Goal: Task Accomplishment & Management: Use online tool/utility

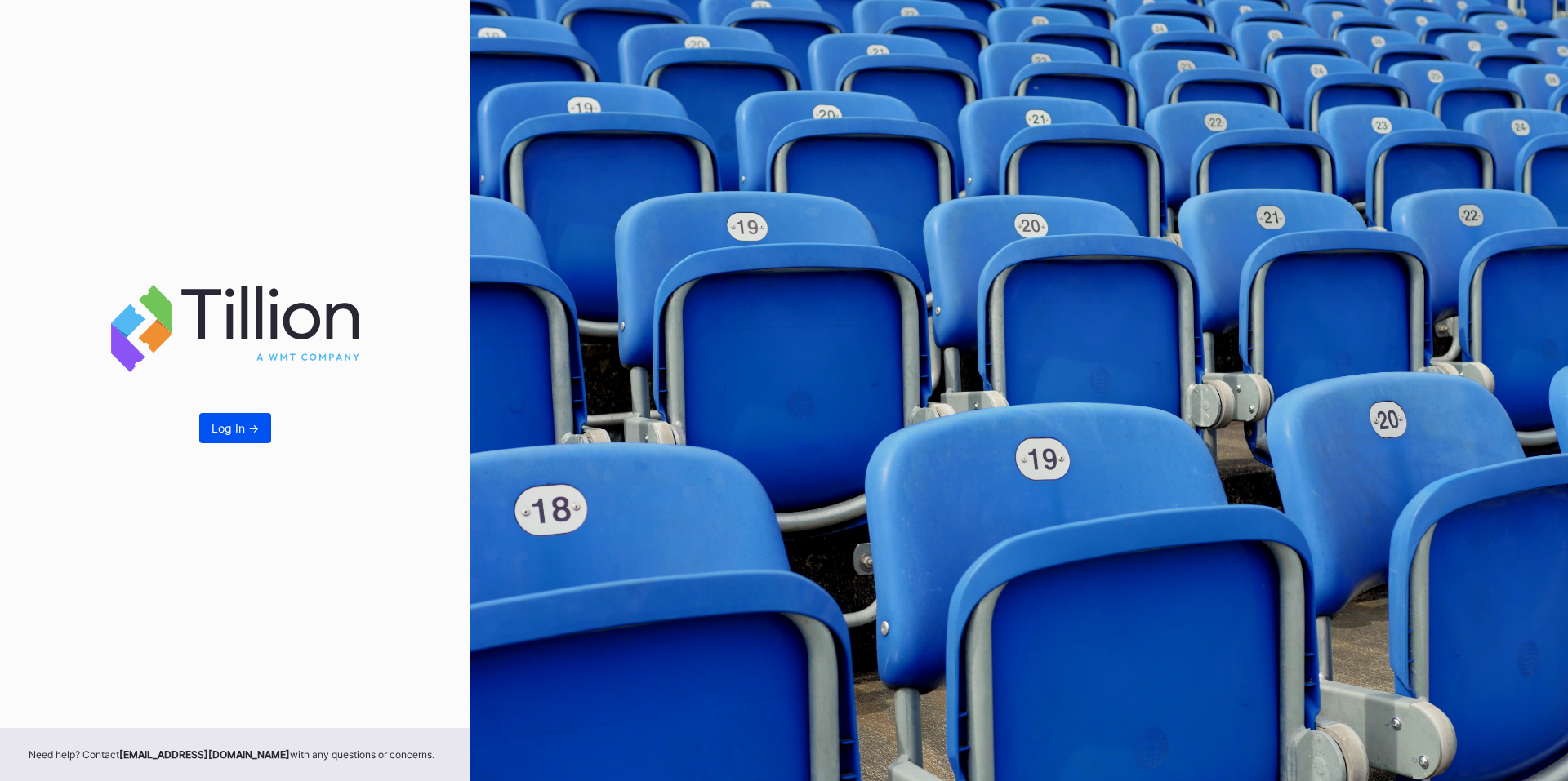
click at [255, 425] on div "Log In ->" at bounding box center [235, 428] width 48 height 14
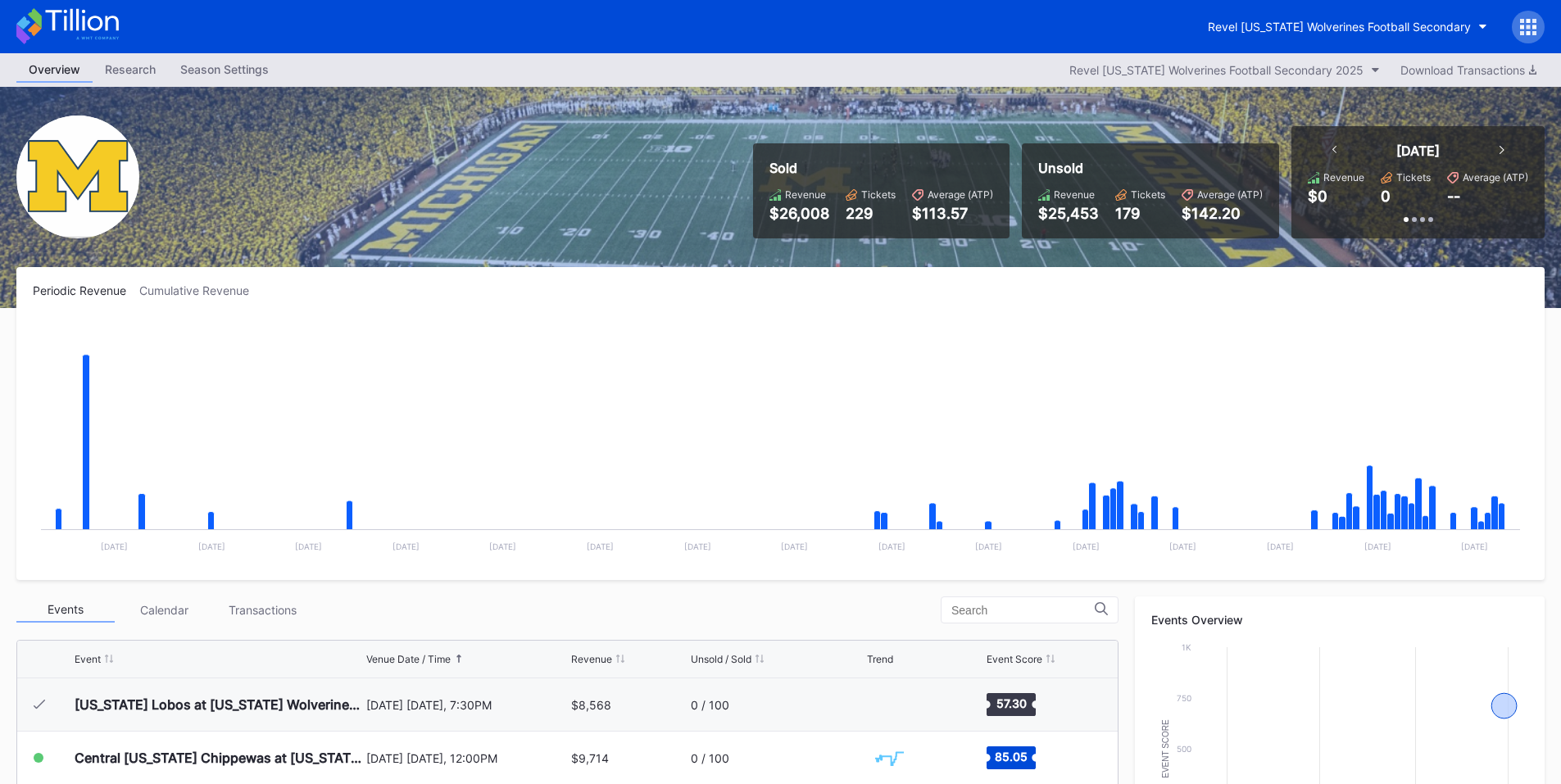
click at [1521, 28] on icon at bounding box center [1522, 27] width 4 height 4
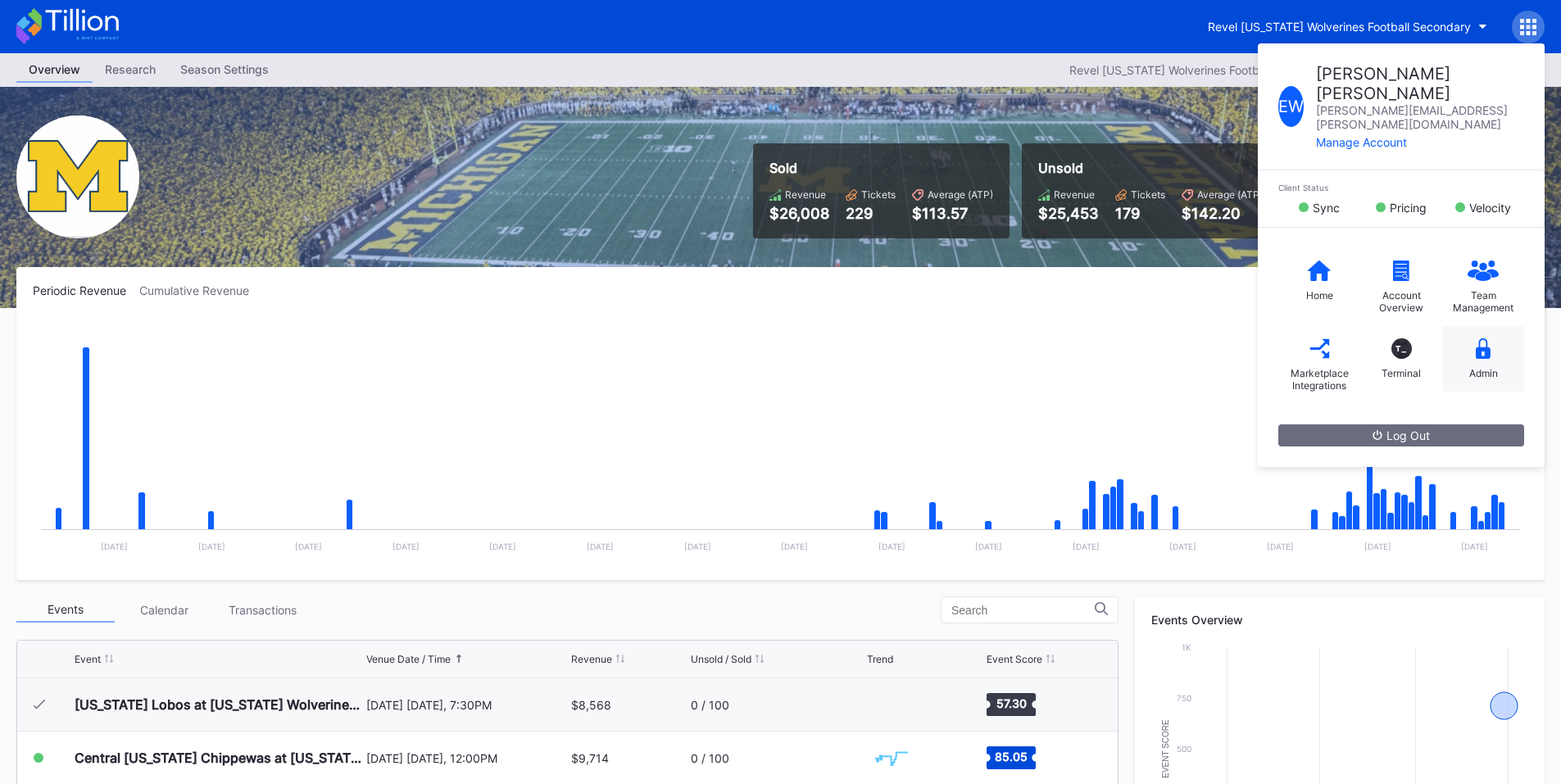
click at [1485, 326] on div "Admin" at bounding box center [1483, 359] width 82 height 65
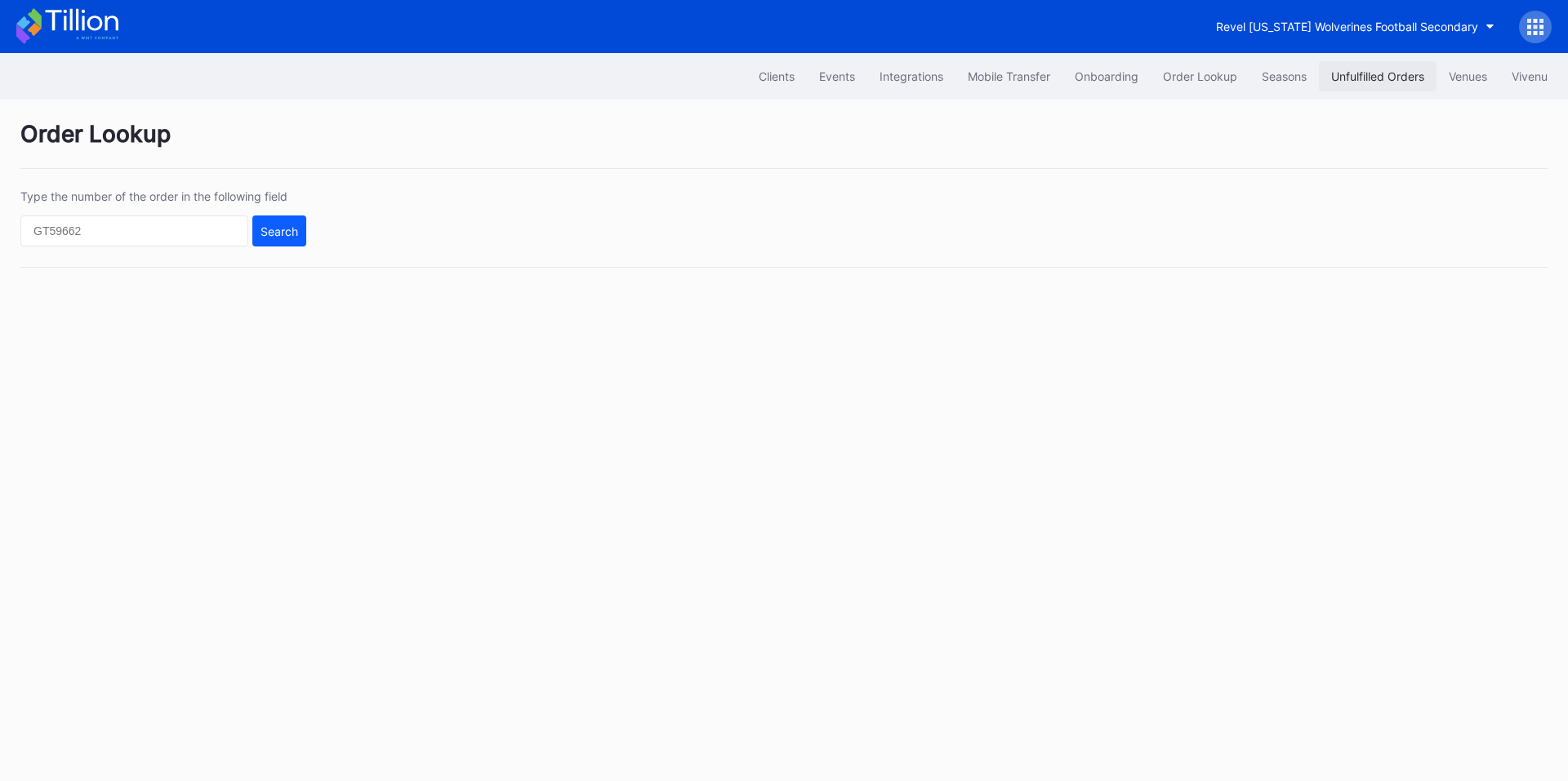
click at [1393, 68] on button "Unfulfilled Orders" at bounding box center [1378, 77] width 118 height 30
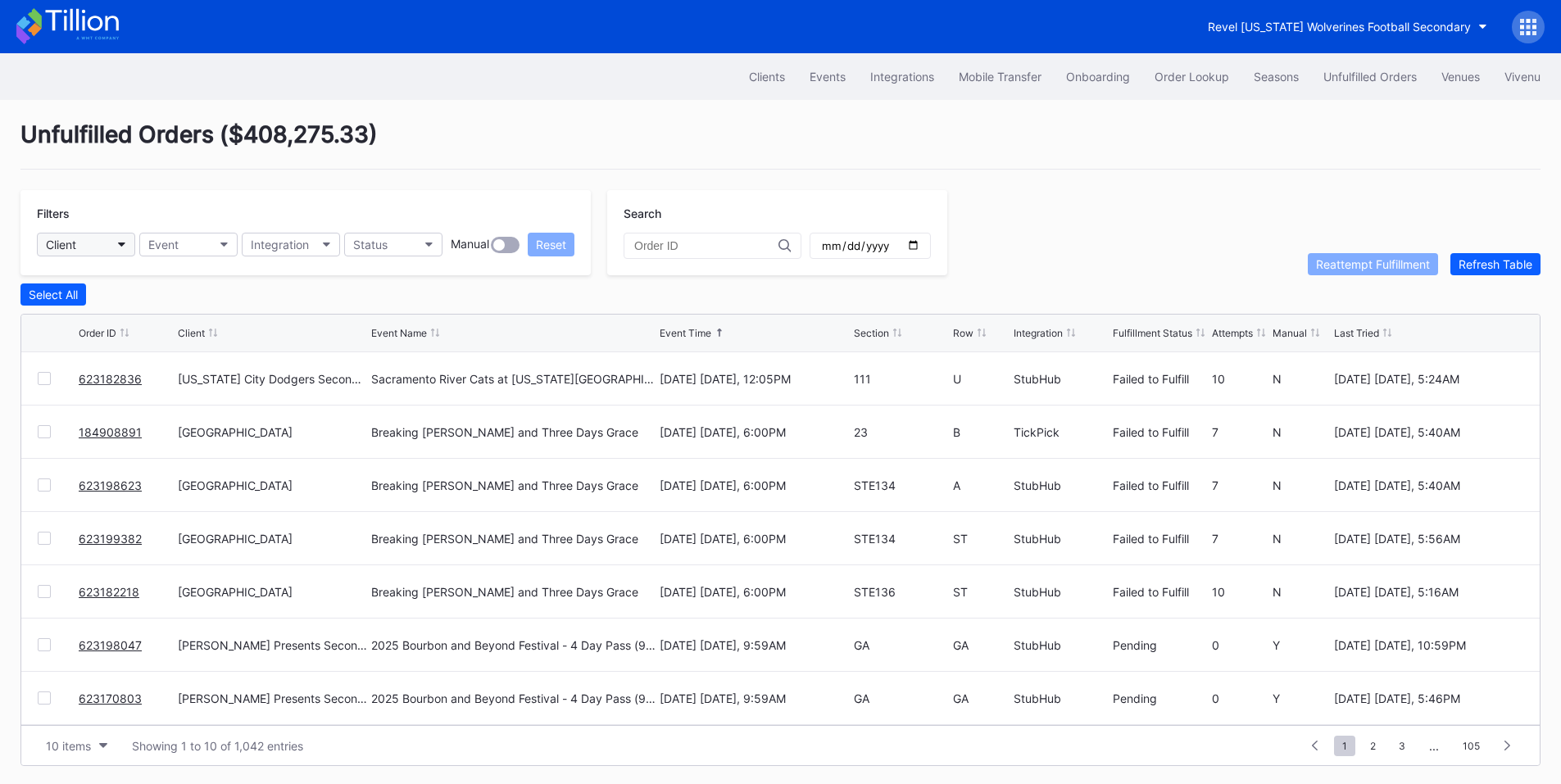
click at [109, 246] on button "Client" at bounding box center [86, 244] width 98 height 24
type input "pru"
click at [146, 316] on div "[GEOGRAPHIC_DATA]" at bounding box center [107, 317] width 115 height 14
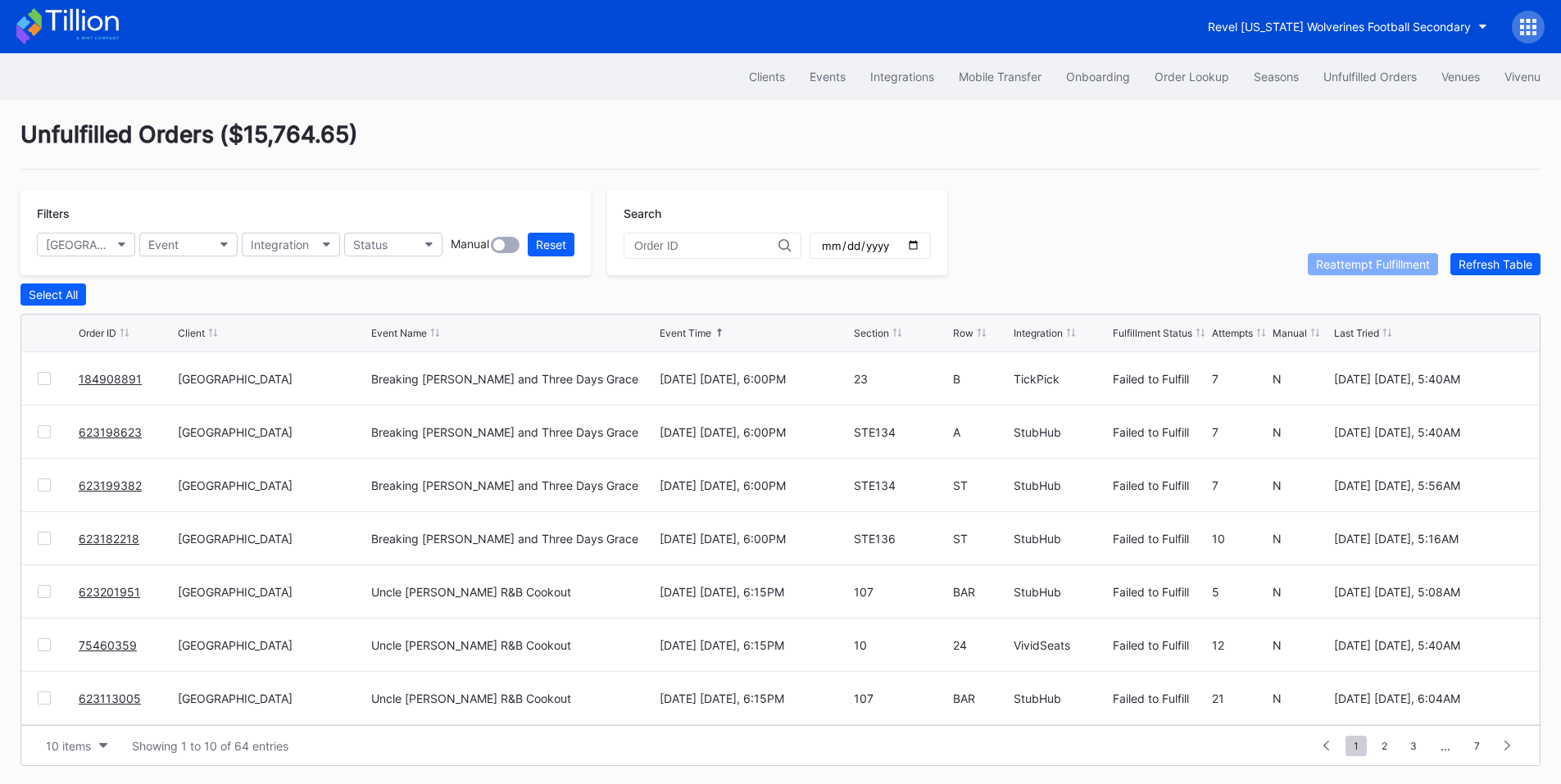
scroll to position [160, 0]
click at [1385, 744] on span "2" at bounding box center [1384, 746] width 22 height 20
click at [1388, 749] on span "3" at bounding box center [1384, 746] width 23 height 20
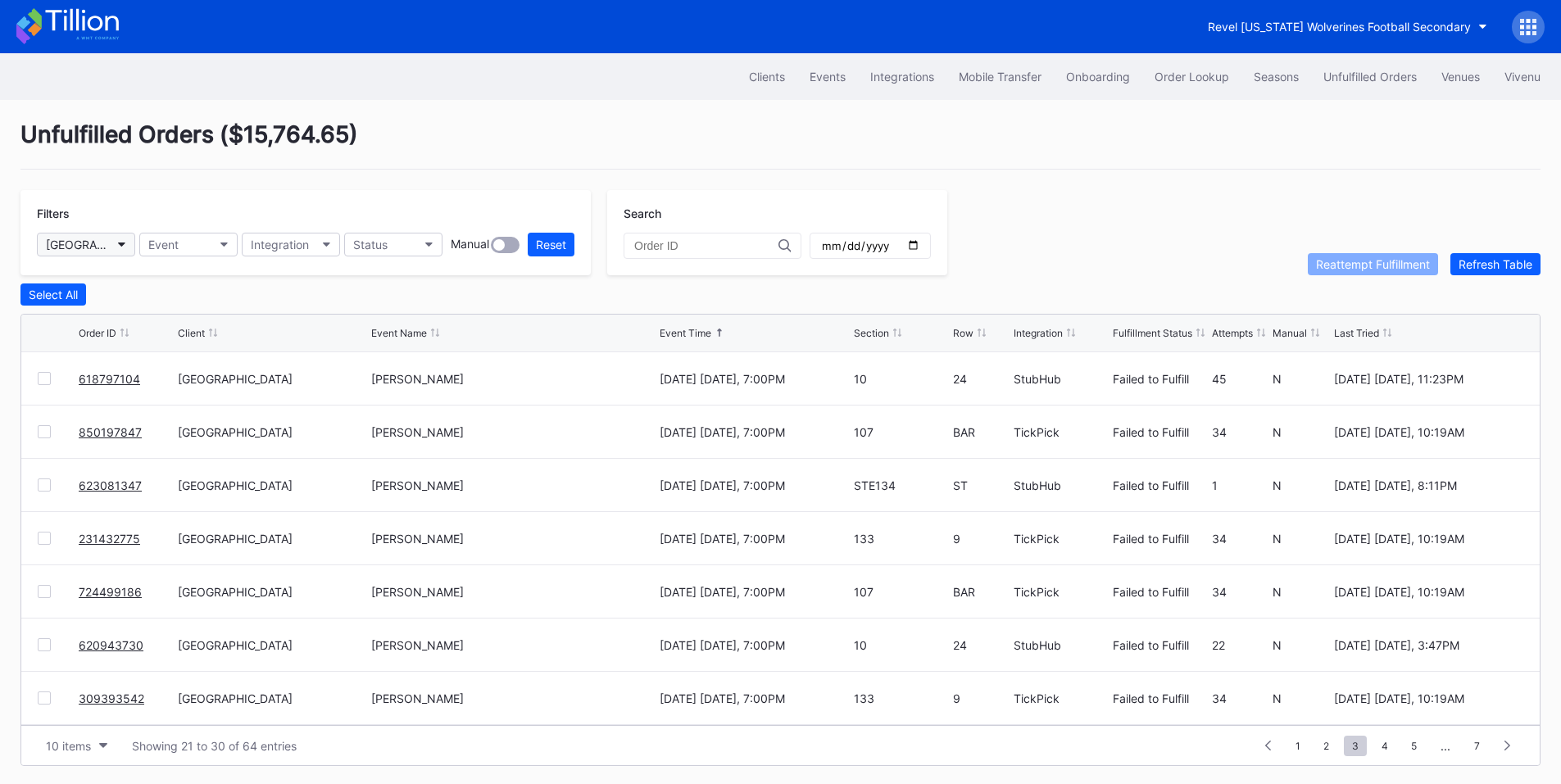
click at [95, 242] on div "[GEOGRAPHIC_DATA]" at bounding box center [78, 245] width 64 height 14
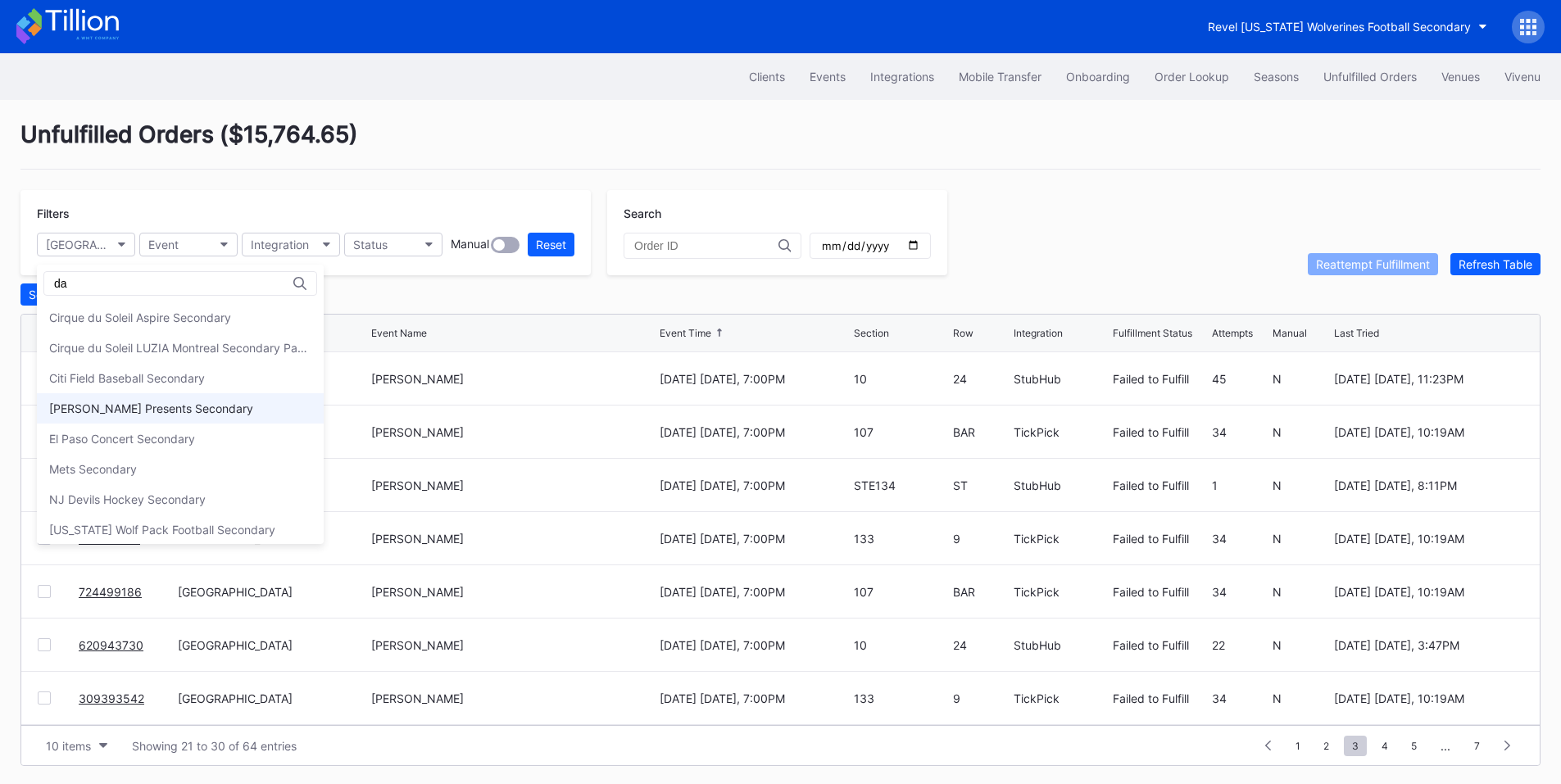
type input "da"
click at [141, 407] on div "[PERSON_NAME] Presents Secondary" at bounding box center [151, 408] width 204 height 14
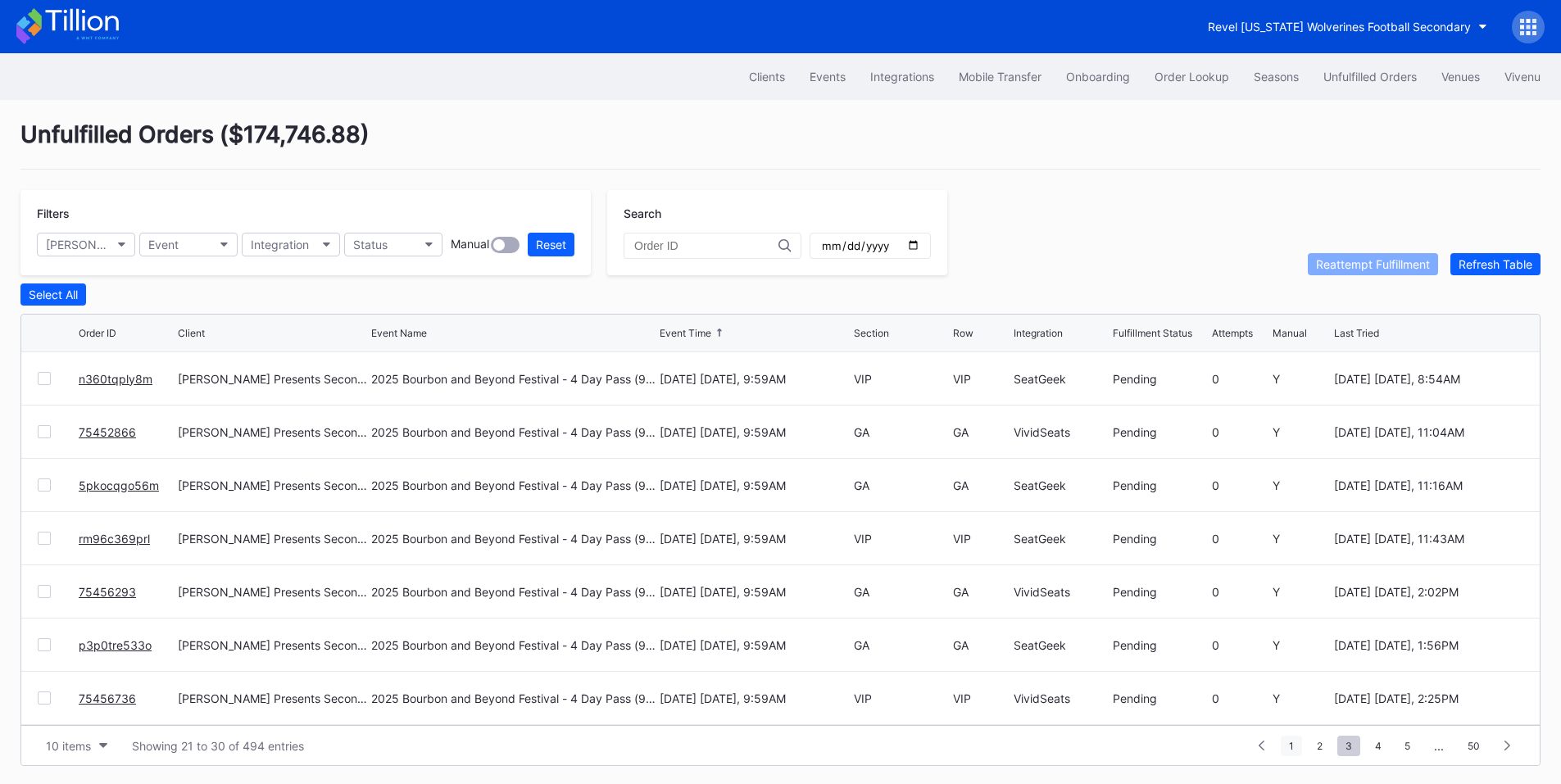
click at [1291, 748] on span "1" at bounding box center [1291, 746] width 21 height 20
click at [1390, 746] on span "2" at bounding box center [1378, 746] width 22 height 20
click at [1373, 742] on span "3" at bounding box center [1378, 746] width 23 height 20
click at [1384, 747] on span "4" at bounding box center [1379, 746] width 23 height 20
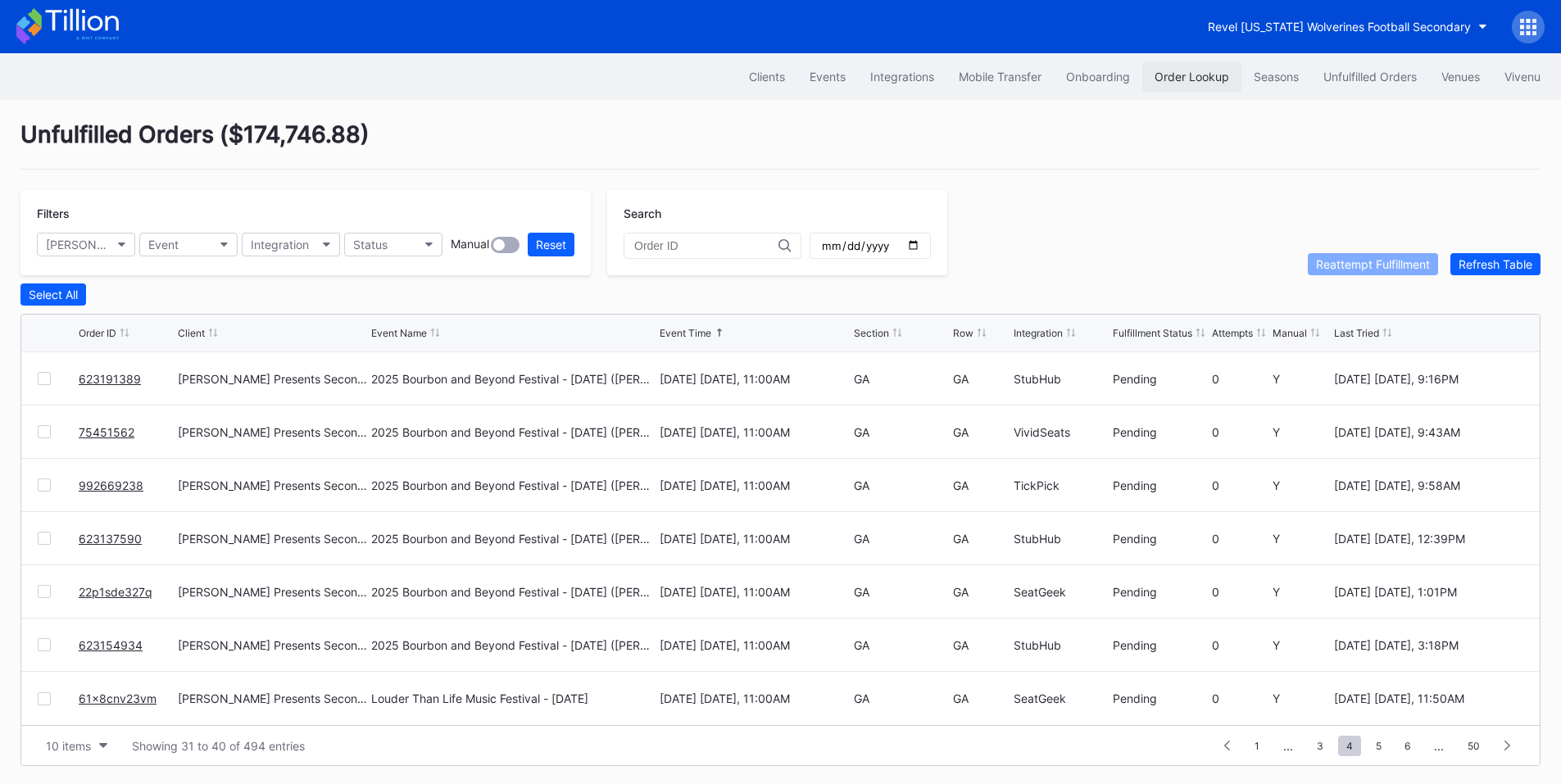
click at [1202, 78] on div "Order Lookup" at bounding box center [1192, 77] width 74 height 14
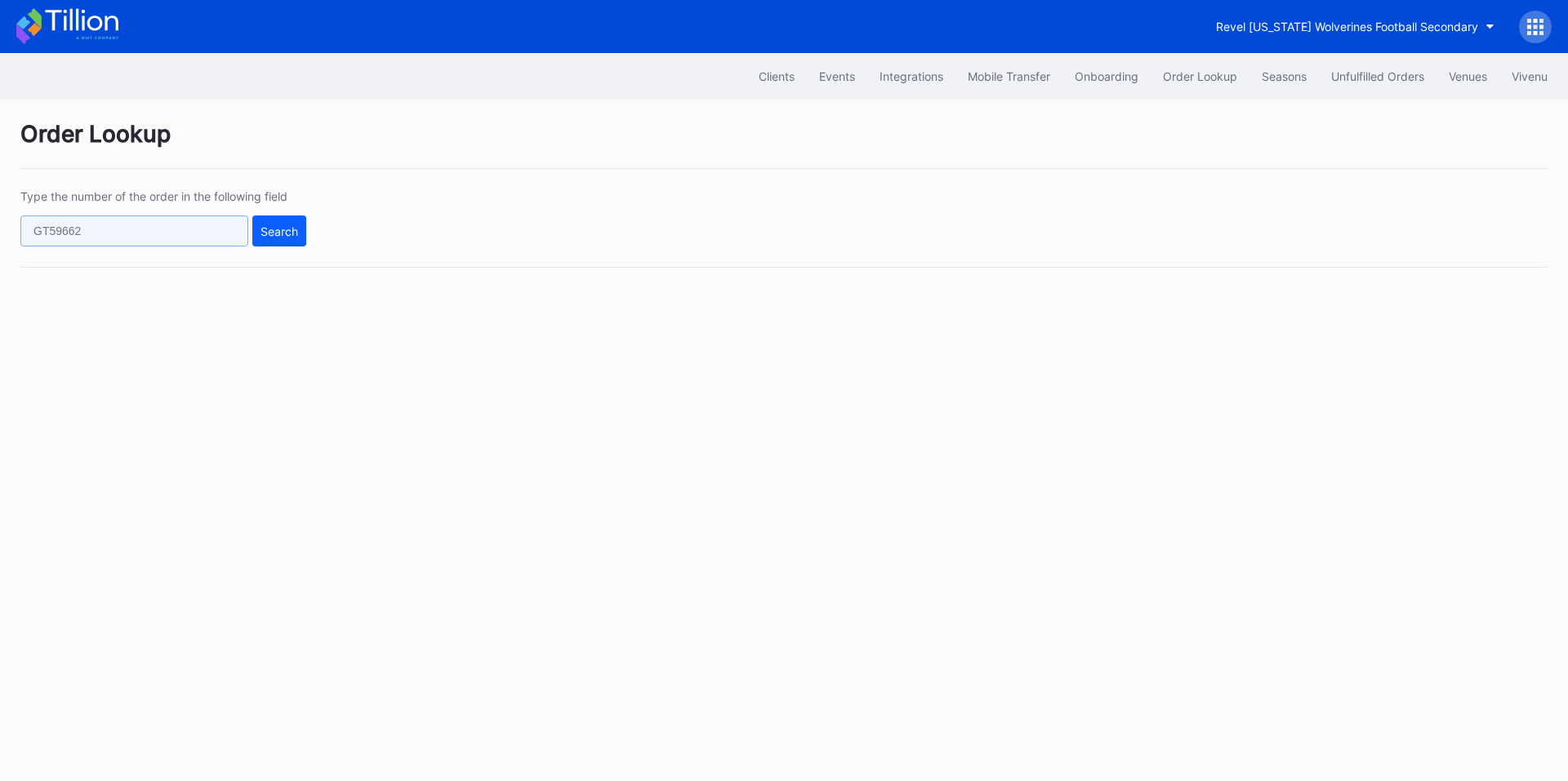
click at [162, 238] on input "text" at bounding box center [134, 231] width 228 height 31
paste input "75460359"
click at [287, 240] on button "Search" at bounding box center [279, 231] width 54 height 31
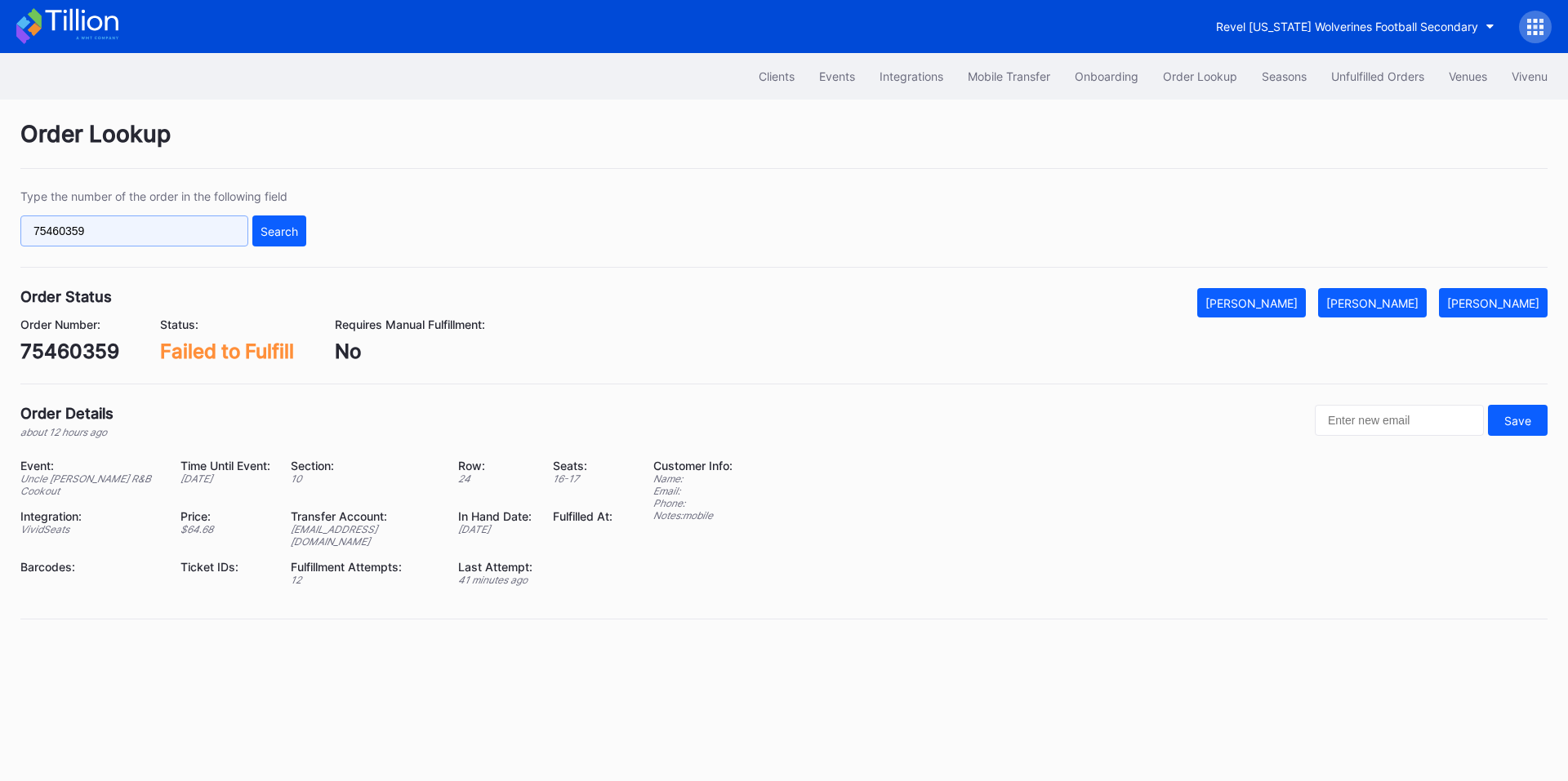
click at [124, 238] on input "75460359" at bounding box center [134, 231] width 228 height 31
click at [107, 241] on input "75460359" at bounding box center [134, 231] width 228 height 31
click at [131, 229] on input "75460359" at bounding box center [134, 231] width 228 height 31
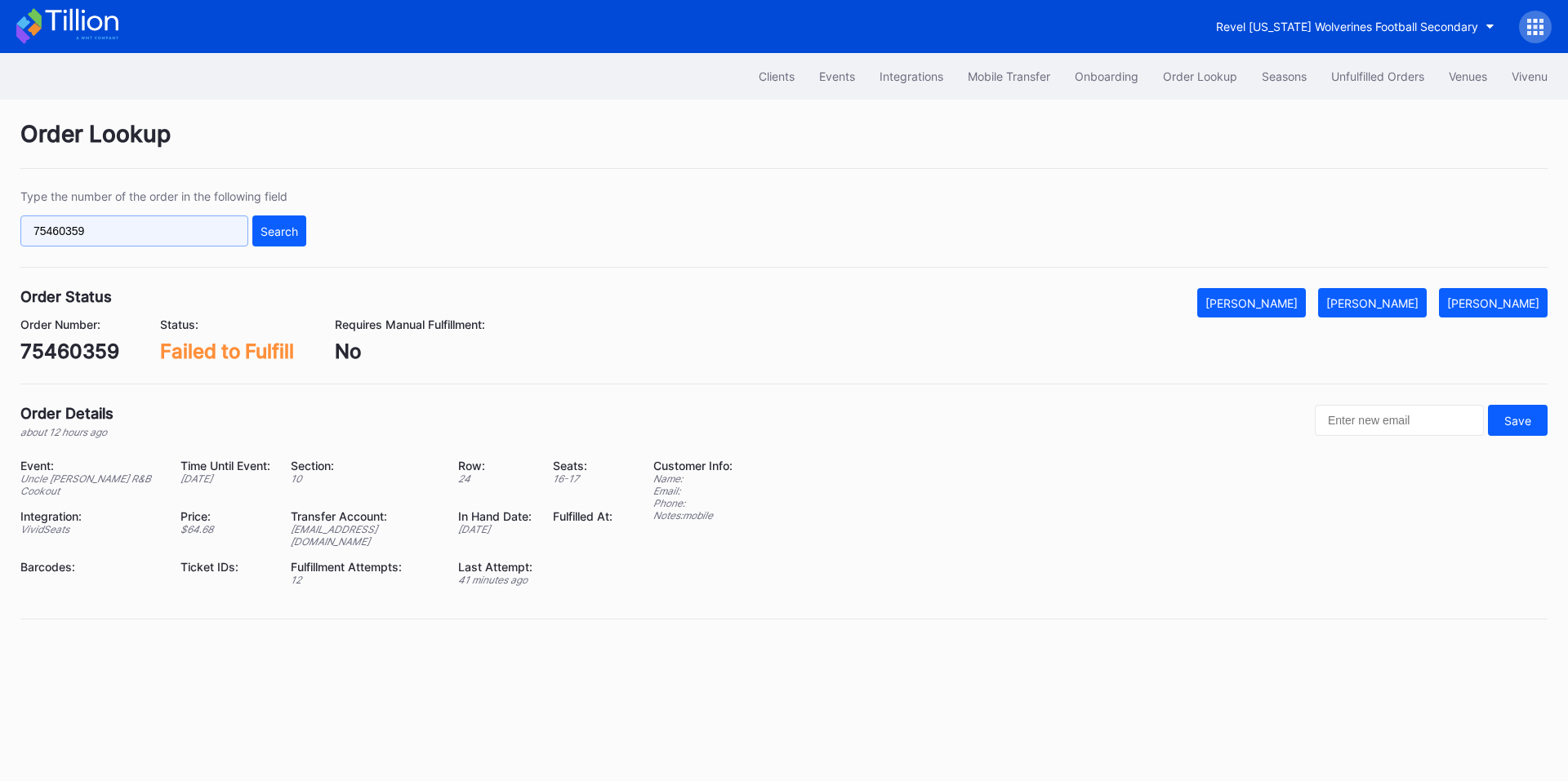
click at [149, 236] on input "75460359" at bounding box center [134, 231] width 228 height 31
paste input "622174210"
click at [290, 230] on div "Search" at bounding box center [279, 232] width 38 height 14
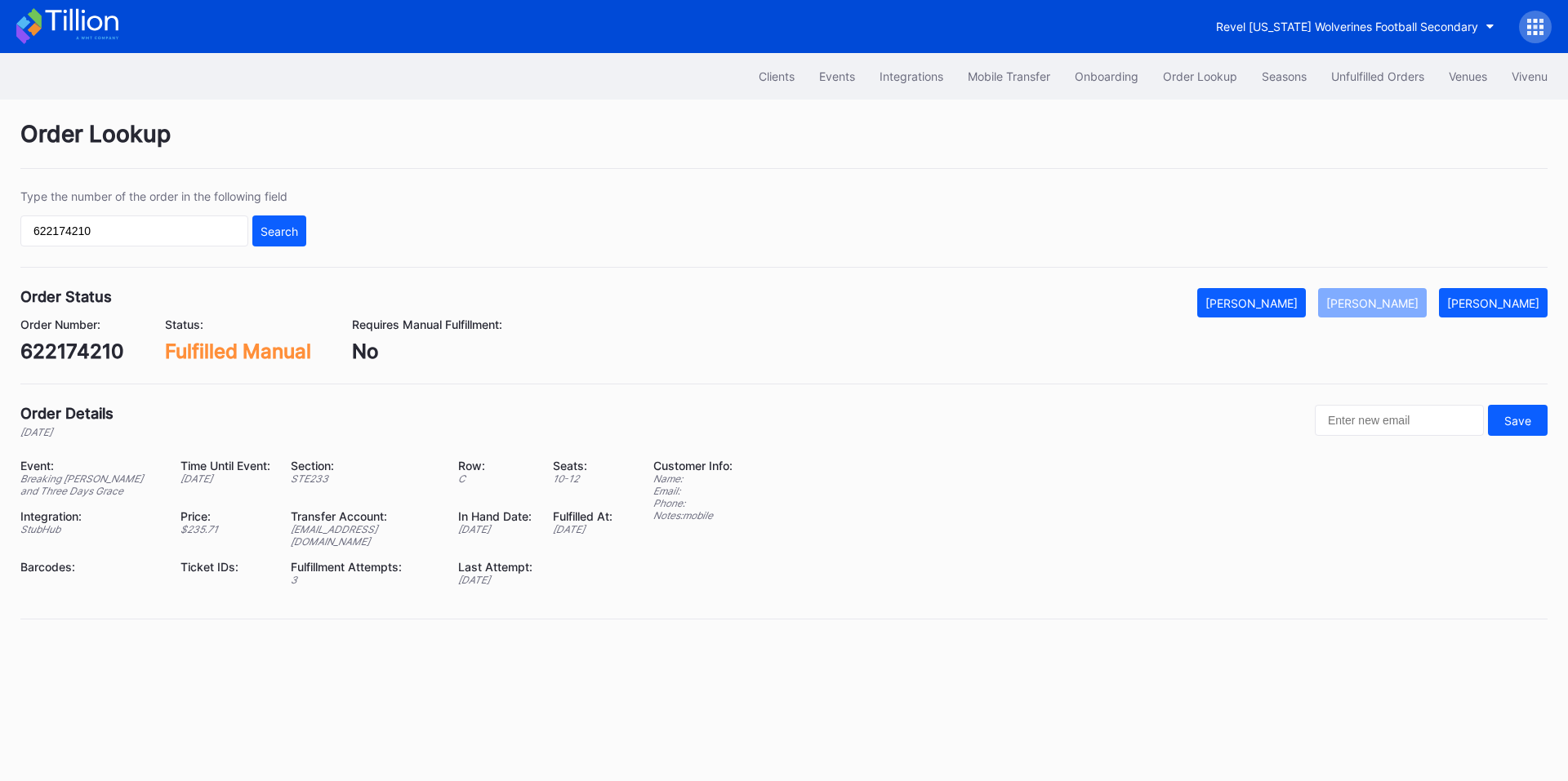
click at [122, 214] on div "Type the number of the order in the following field 622174210 Search" at bounding box center [163, 217] width 286 height 57
click at [100, 256] on div "Type the number of the order in the following field 622174210 Search" at bounding box center [784, 228] width 1527 height 78
click at [122, 233] on input "622174210" at bounding box center [134, 231] width 228 height 31
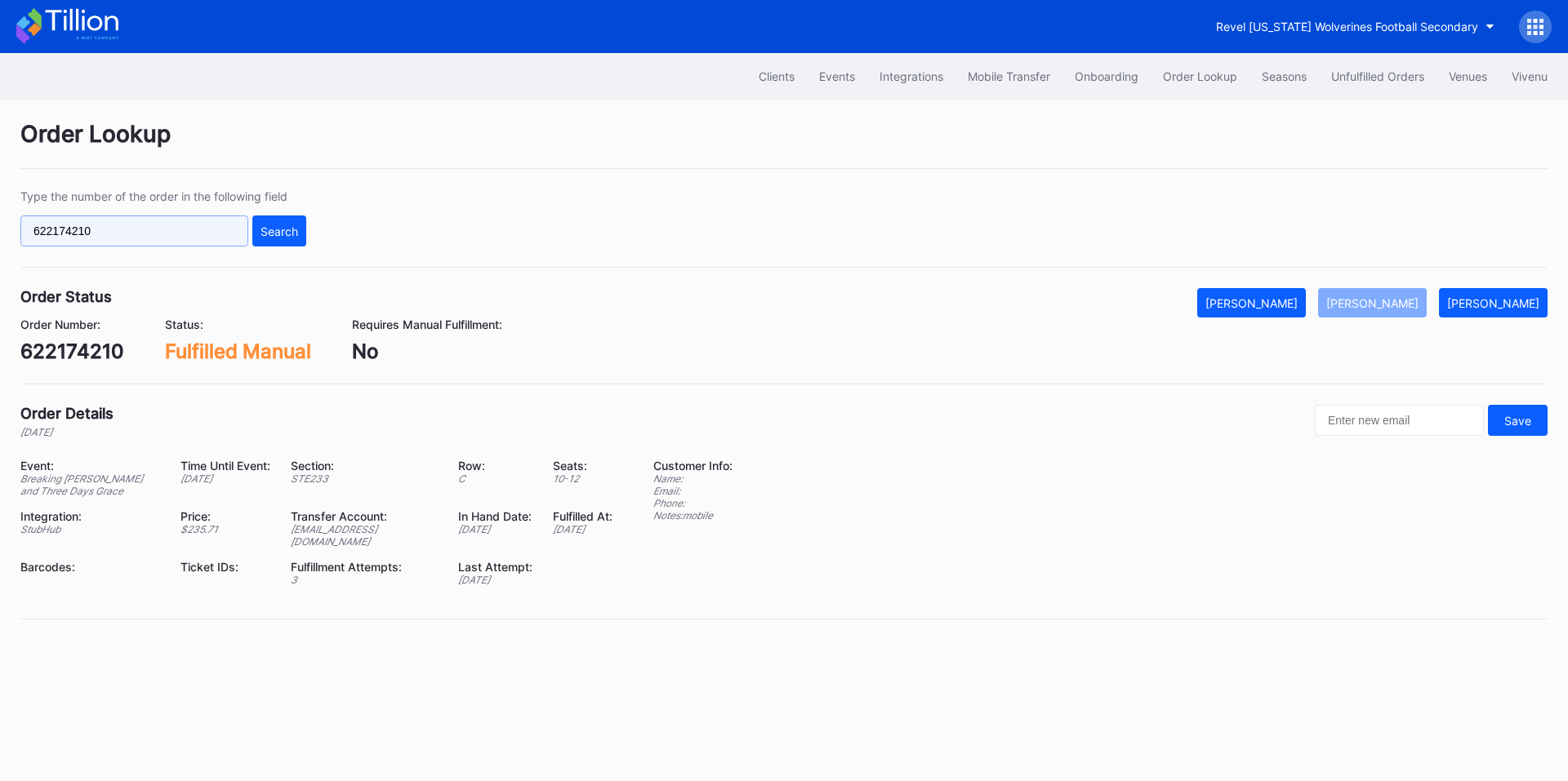
click at [122, 233] on input "622174210" at bounding box center [134, 231] width 228 height 31
paste input "75458463"
type input "75458463"
click at [271, 232] on div "Search" at bounding box center [279, 232] width 38 height 14
